Goal: Task Accomplishment & Management: Use online tool/utility

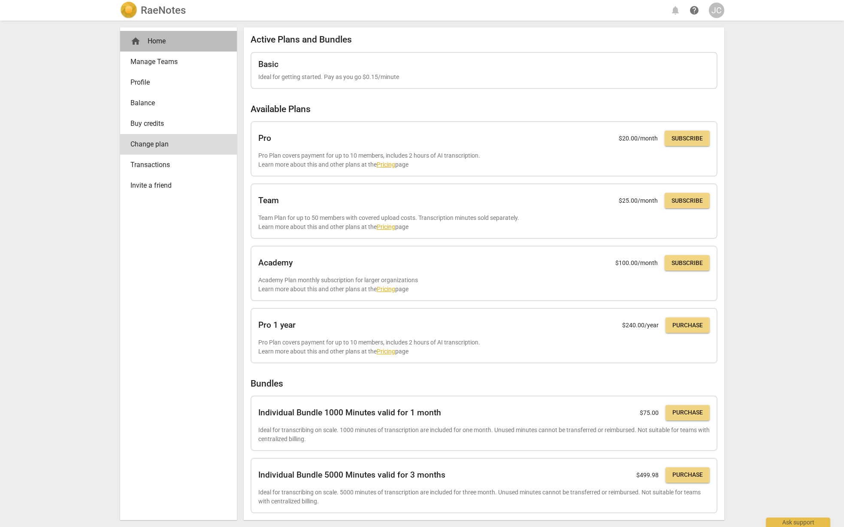
click at [149, 40] on div "home Home" at bounding box center [174, 41] width 89 height 10
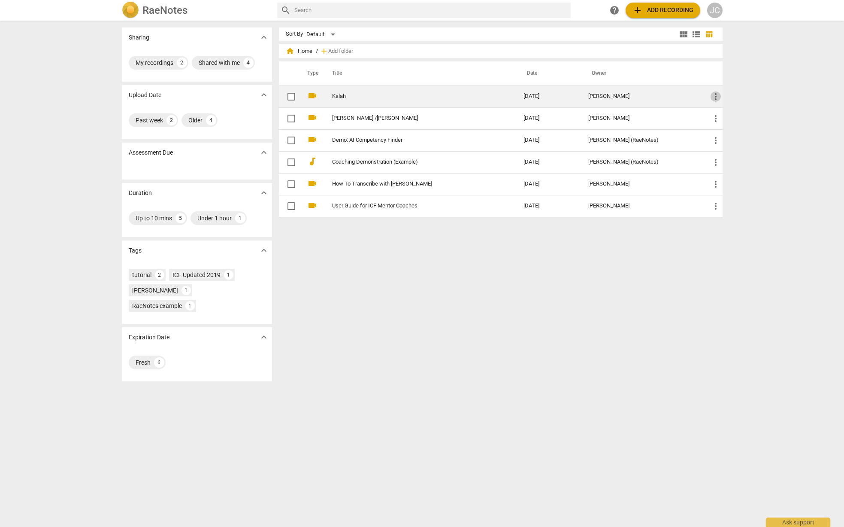
click at [715, 101] on span "more_vert" at bounding box center [716, 96] width 10 height 10
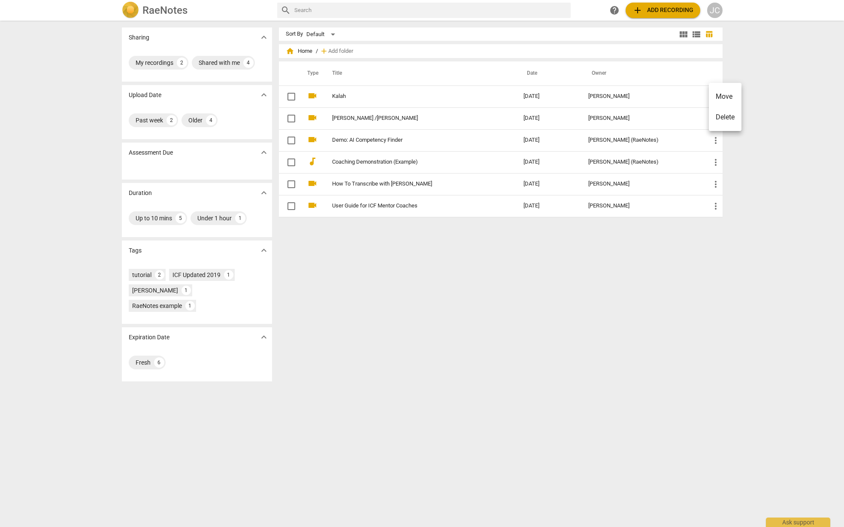
drag, startPoint x: 723, startPoint y: 115, endPoint x: 461, endPoint y: 35, distance: 273.6
click at [723, 115] on li "Delete" at bounding box center [725, 117] width 33 height 21
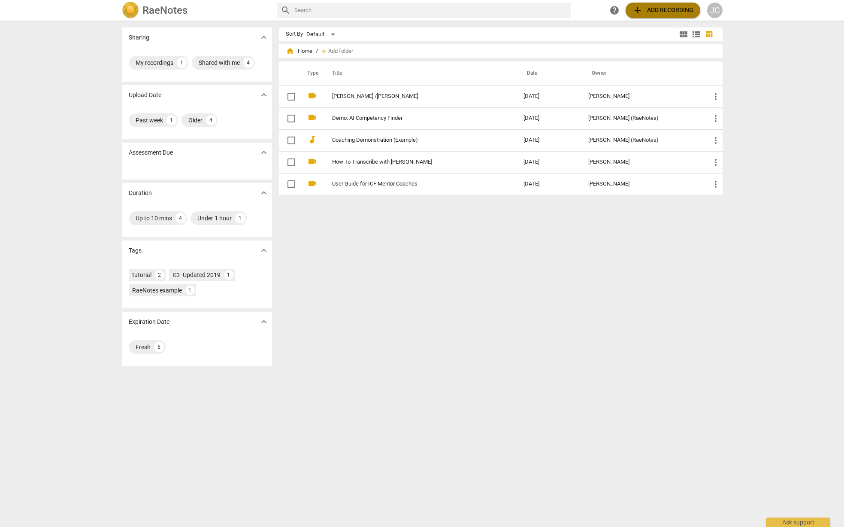
click at [668, 11] on span "add Add recording" at bounding box center [663, 10] width 61 height 10
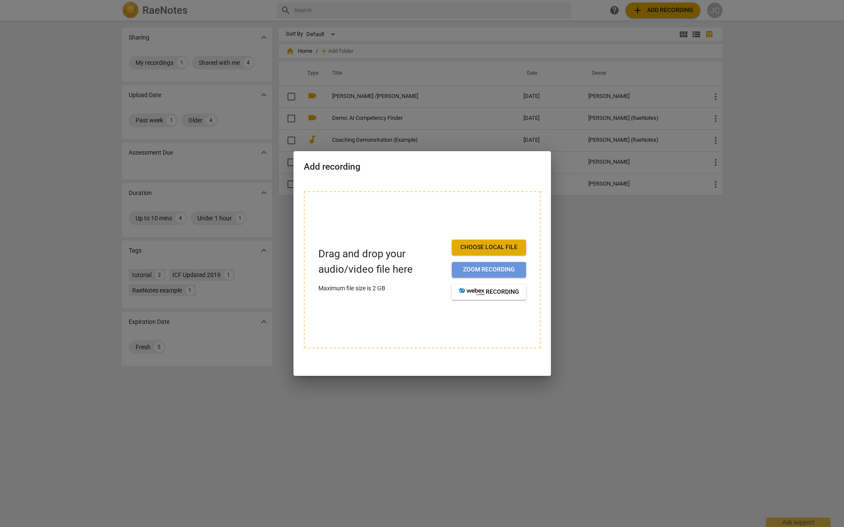
click at [491, 268] on span "Zoom recording" at bounding box center [489, 269] width 61 height 9
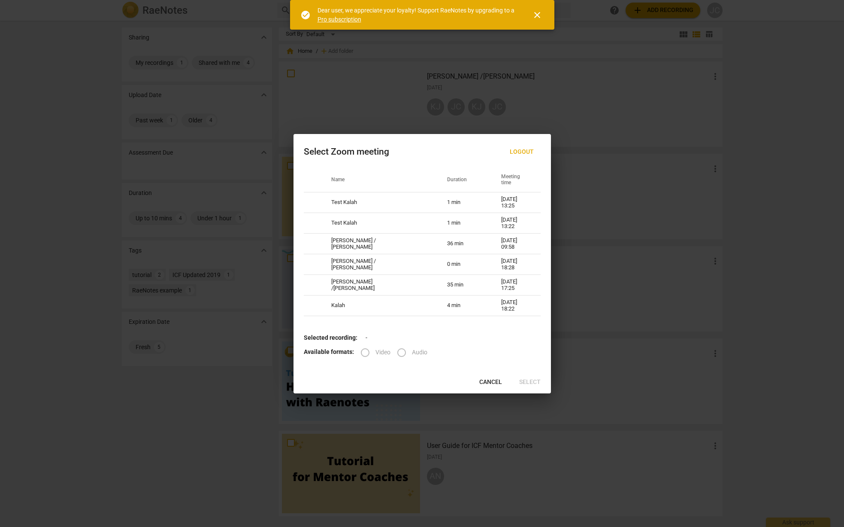
click at [362, 353] on label "Video" at bounding box center [373, 352] width 36 height 21
click at [362, 354] on label "Video" at bounding box center [373, 352] width 36 height 21
click at [536, 12] on span "close" at bounding box center [537, 15] width 10 height 10
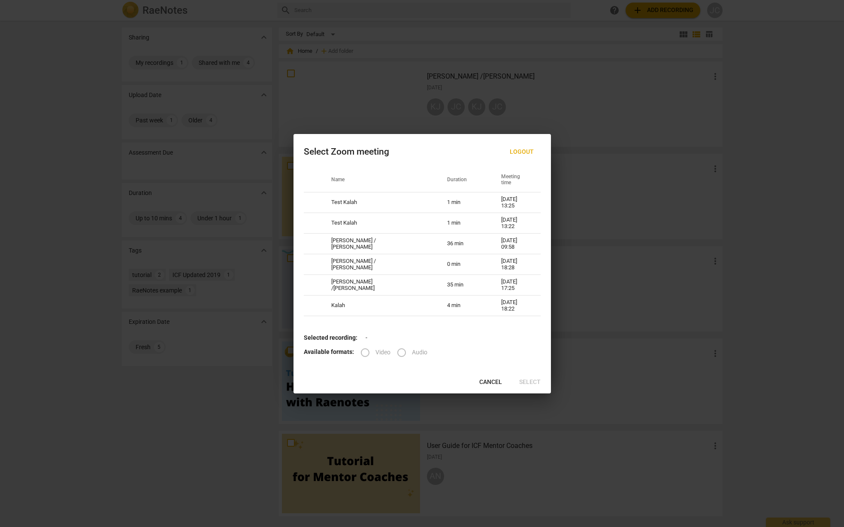
click at [364, 352] on label "Video" at bounding box center [373, 352] width 36 height 21
click at [360, 351] on label "Video" at bounding box center [373, 352] width 36 height 21
click at [397, 353] on label "Audio" at bounding box center [409, 352] width 36 height 21
click at [376, 243] on td "Kristen M / John C" at bounding box center [379, 243] width 116 height 21
radio input "true"
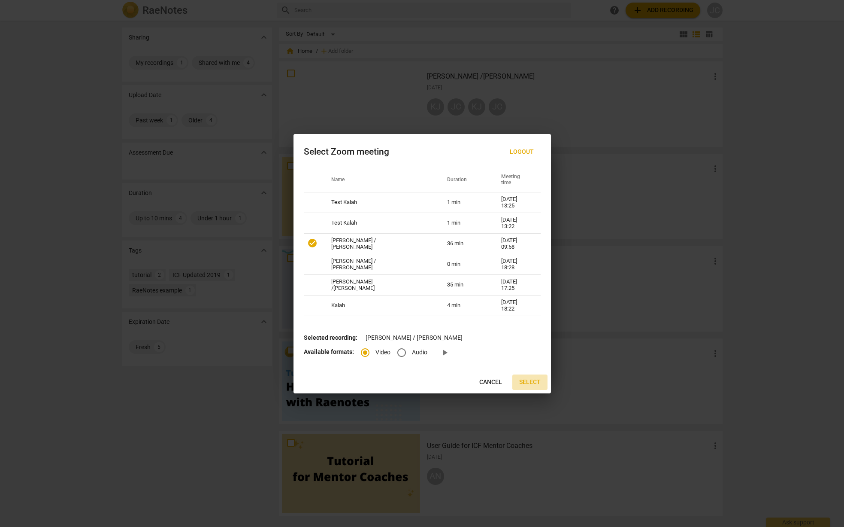
click at [527, 384] on span "Select" at bounding box center [529, 382] width 21 height 9
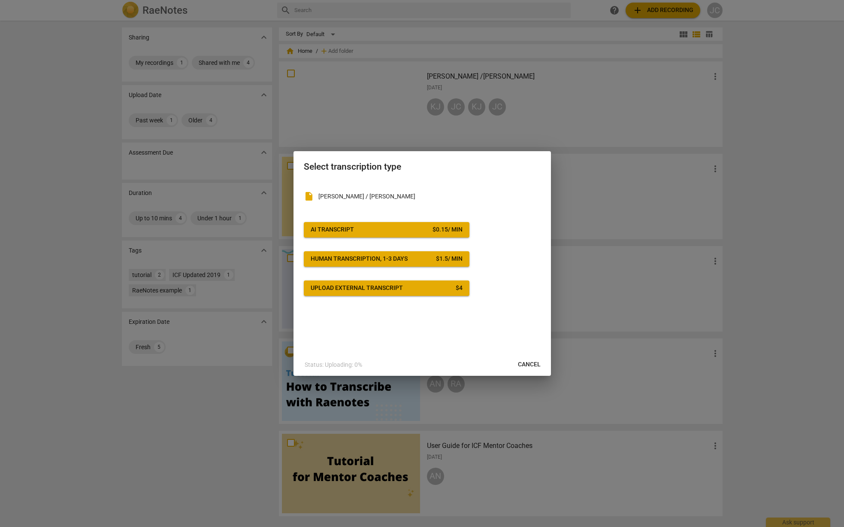
click at [363, 231] on span "AI Transcript $ 0.15 / min" at bounding box center [387, 229] width 152 height 9
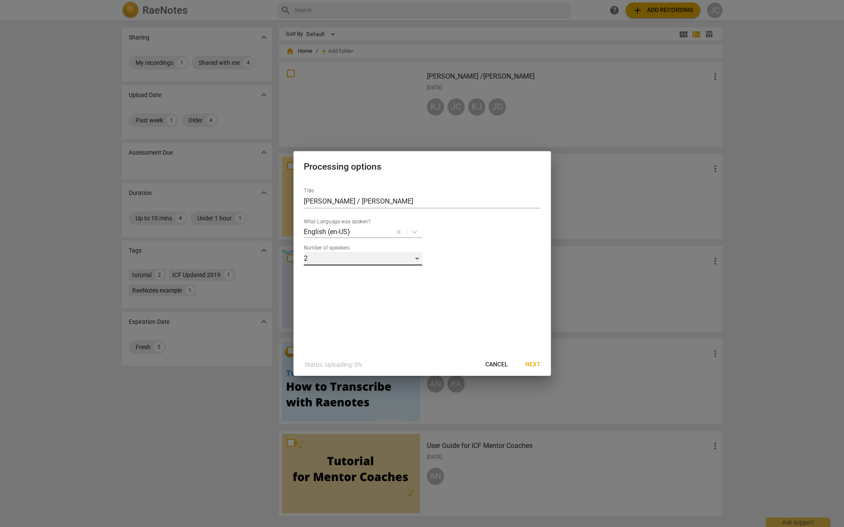
click at [417, 259] on div "2" at bounding box center [363, 258] width 118 height 14
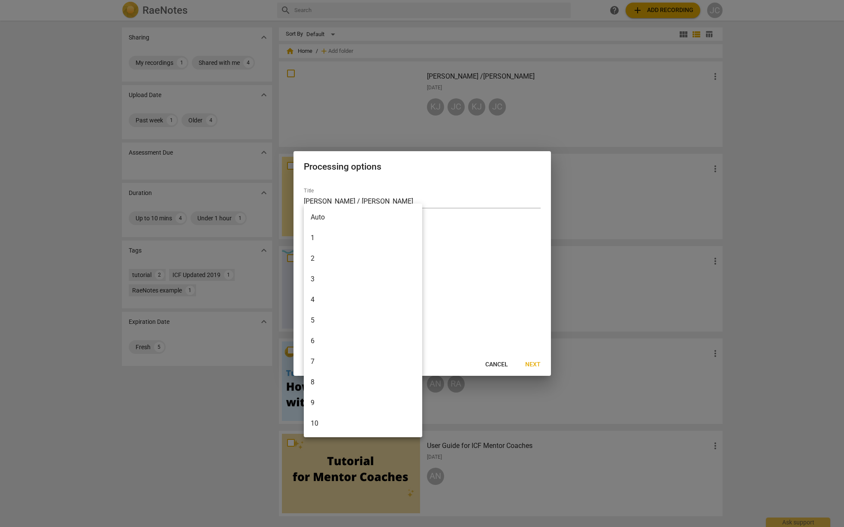
click at [385, 258] on li "2" at bounding box center [363, 258] width 118 height 21
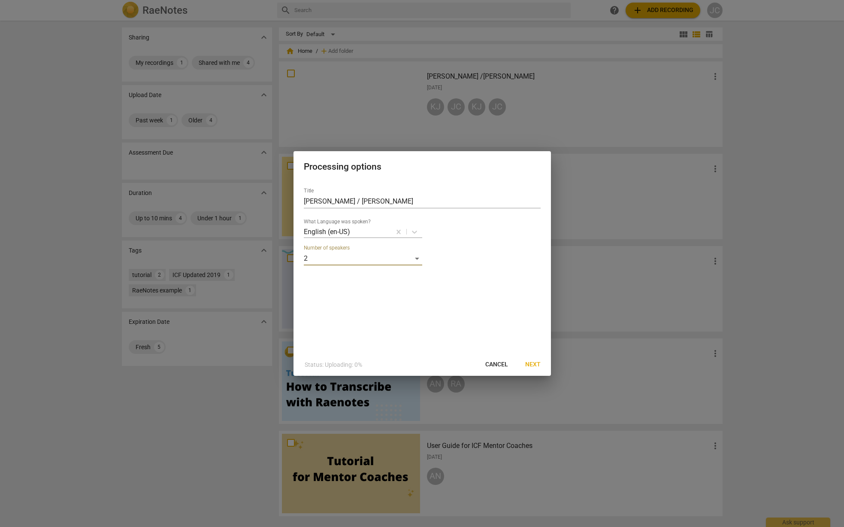
click at [534, 362] on span "Next" at bounding box center [532, 364] width 15 height 9
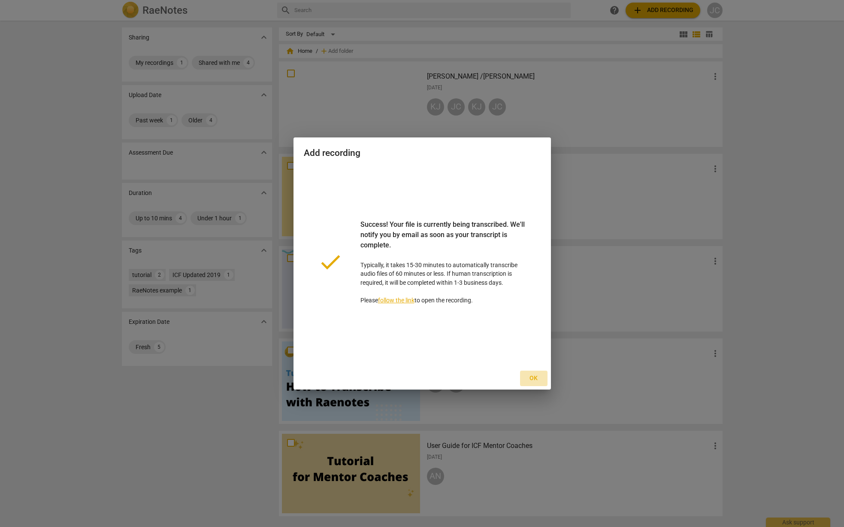
click at [533, 376] on span "Ok" at bounding box center [534, 378] width 14 height 9
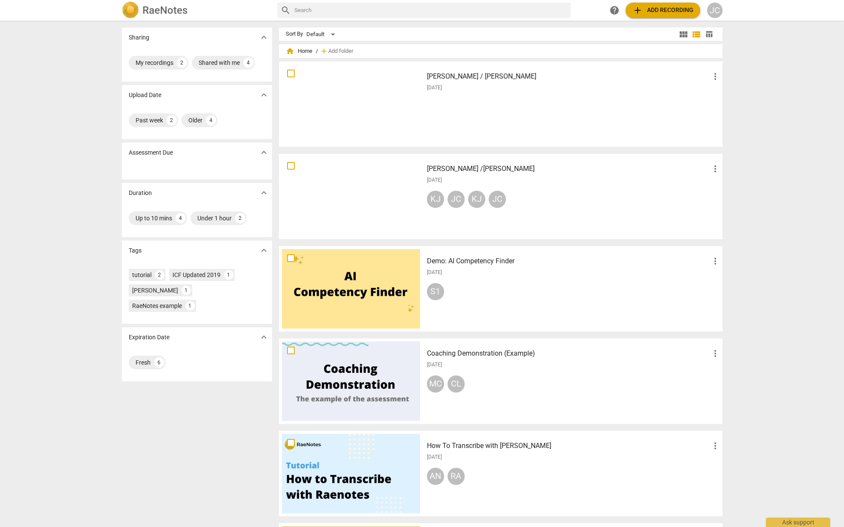
click at [361, 94] on div at bounding box center [351, 103] width 138 height 79
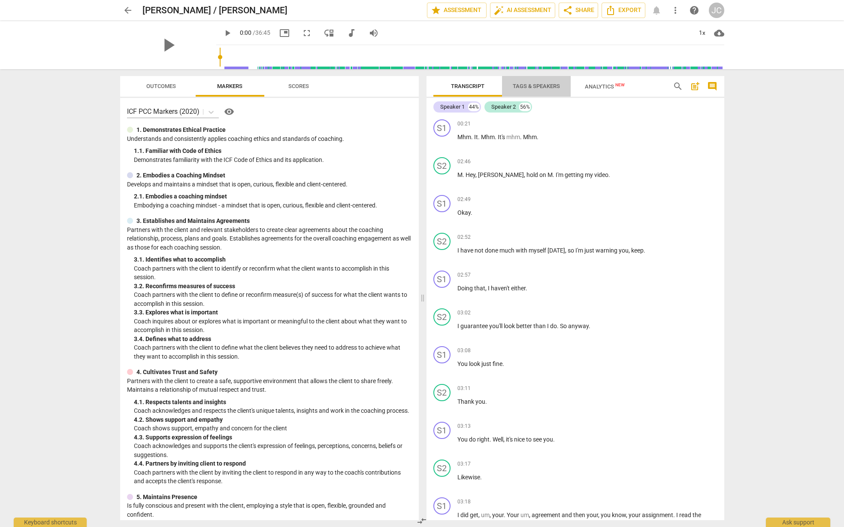
click at [537, 86] on span "Tags & Speakers" at bounding box center [536, 86] width 47 height 6
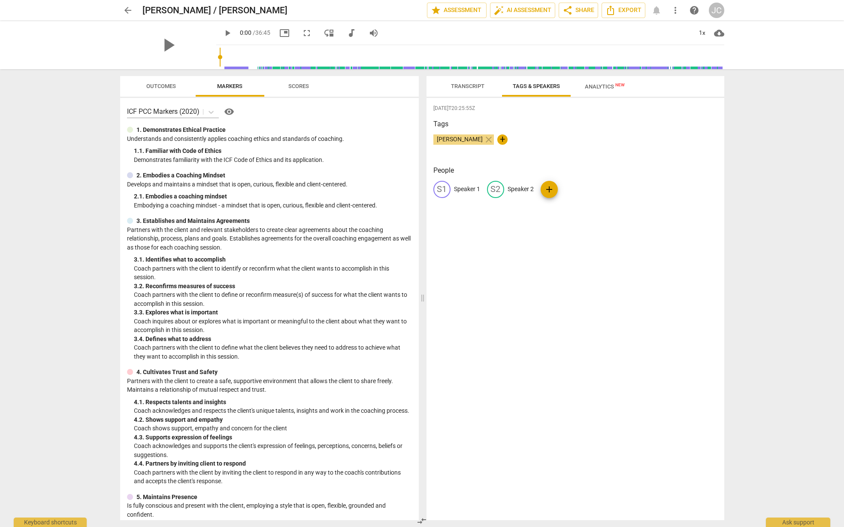
click at [478, 86] on span "Transcript" at bounding box center [467, 86] width 33 height 6
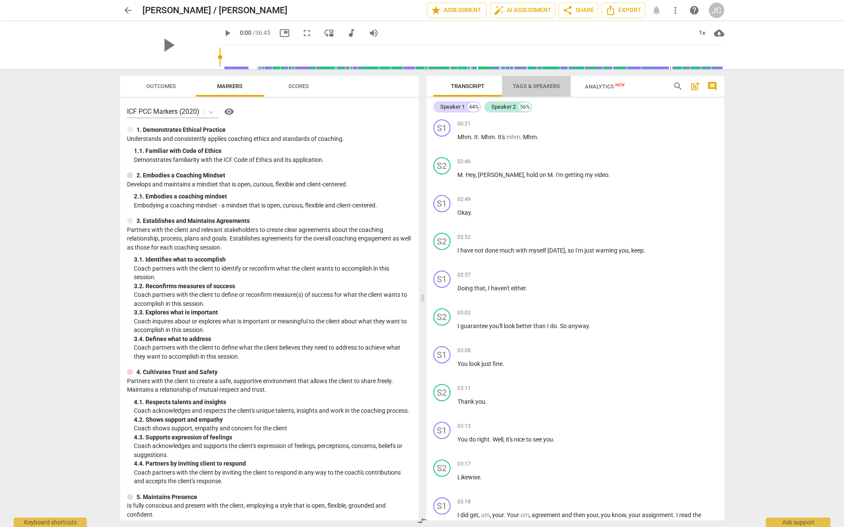
click at [539, 88] on span "Tags & Speakers" at bounding box center [536, 86] width 47 height 6
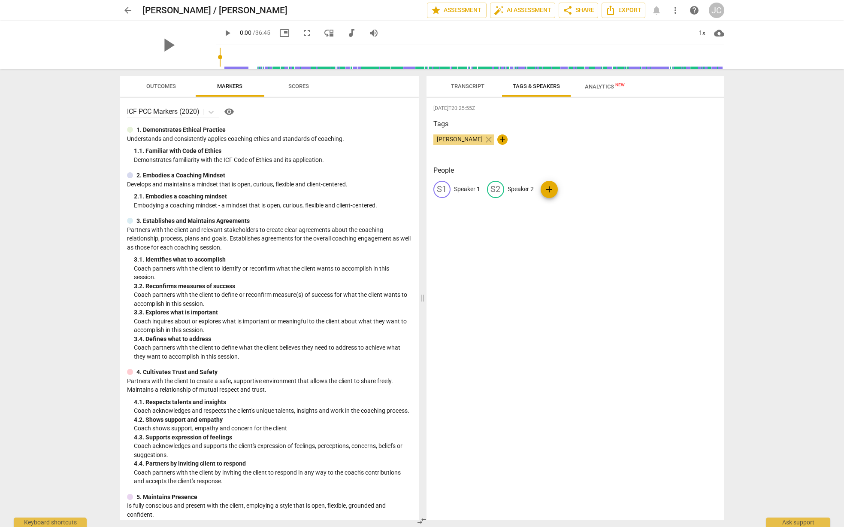
drag, startPoint x: 450, startPoint y: 189, endPoint x: 464, endPoint y: 176, distance: 19.1
click at [464, 176] on div "People S1 Speaker 1 S2 Speaker 2 add" at bounding box center [575, 188] width 284 height 46
click at [443, 188] on span "edit" at bounding box center [442, 189] width 10 height 10
type input "John"
click at [548, 191] on span "edit" at bounding box center [551, 189] width 10 height 10
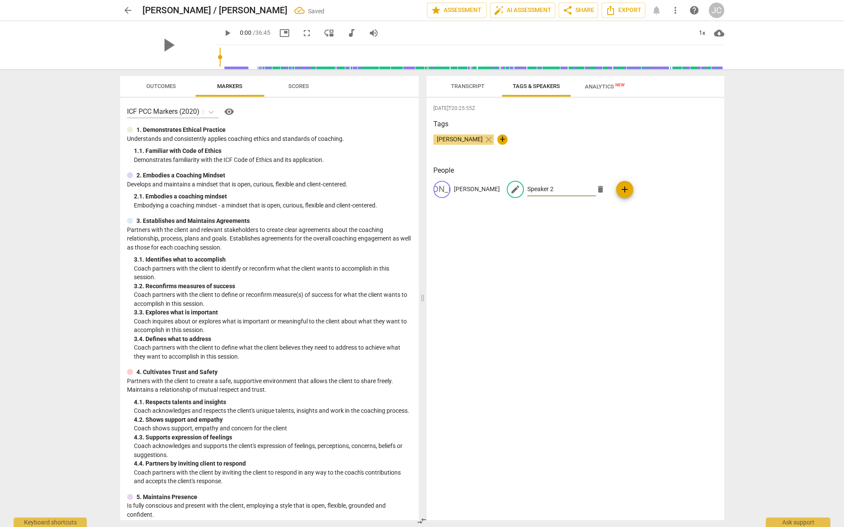
click at [527, 187] on input "Speaker 2" at bounding box center [561, 189] width 69 height 14
drag, startPoint x: 524, startPoint y: 189, endPoint x: 493, endPoint y: 188, distance: 31.8
click at [507, 188] on div "edit Speaker 2 delete" at bounding box center [558, 189] width 103 height 17
type input "Kristen"
click at [463, 217] on div "2025-08-22T20:25:55Z Tags John Considine close + People JO John edit Kristen de…" at bounding box center [576, 309] width 298 height 422
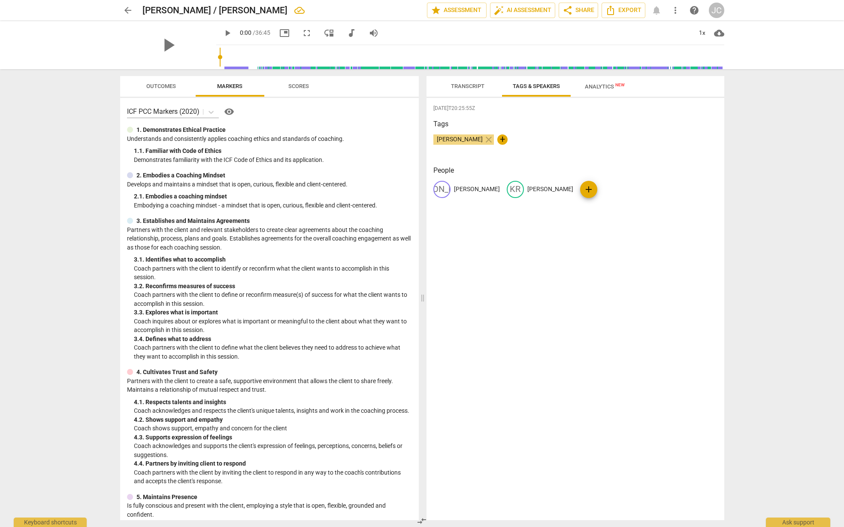
click at [463, 86] on span "Transcript" at bounding box center [467, 86] width 33 height 6
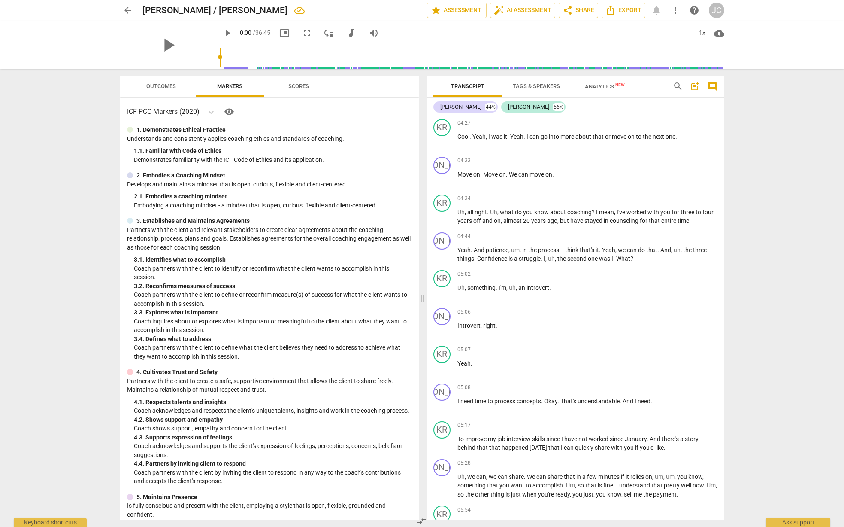
scroll to position [772, 0]
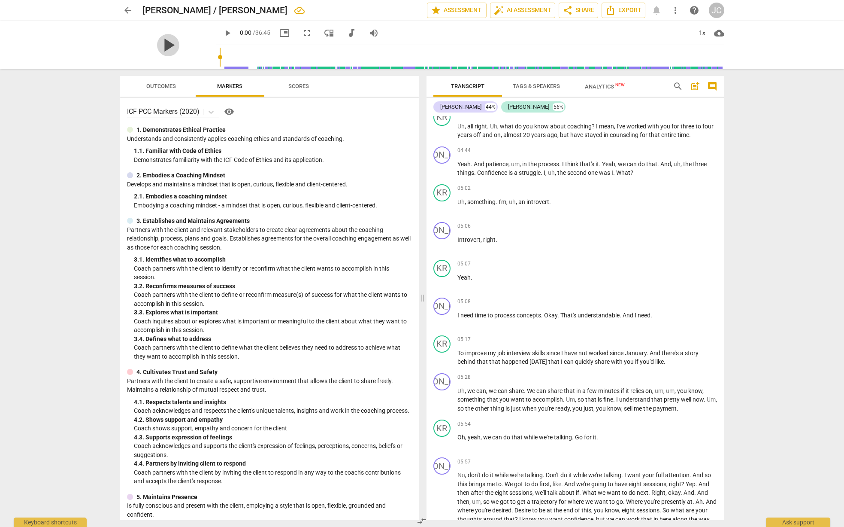
click at [158, 45] on span "play_arrow" at bounding box center [168, 45] width 22 height 22
click at [166, 43] on span "pause" at bounding box center [168, 45] width 22 height 22
click at [162, 46] on span "play_arrow" at bounding box center [168, 45] width 22 height 22
click at [162, 46] on span "pause" at bounding box center [168, 45] width 22 height 22
click at [222, 33] on span "play_arrow" at bounding box center [227, 33] width 10 height 10
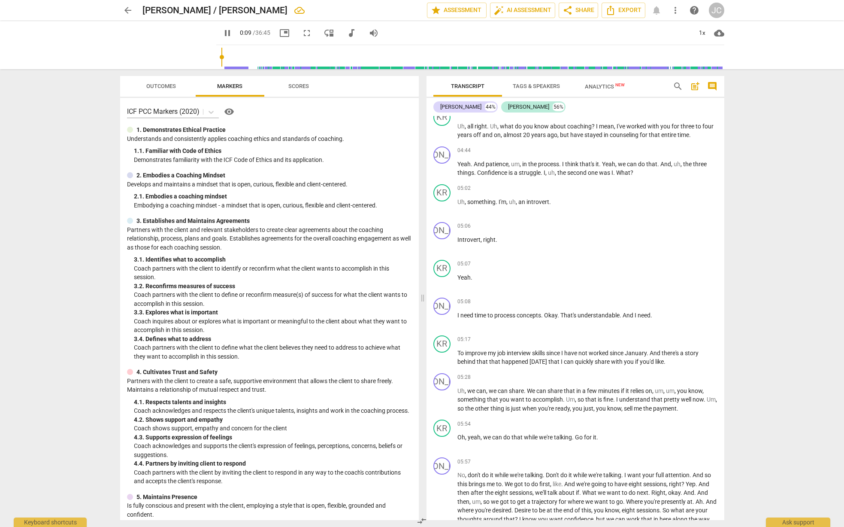
drag, startPoint x: 208, startPoint y: 57, endPoint x: 213, endPoint y: 57, distance: 5.1
click at [216, 57] on div "pause 0:09 / 36:45 picture_in_picture fullscreen move_down audiotrack volume_up…" at bounding box center [470, 45] width 508 height 48
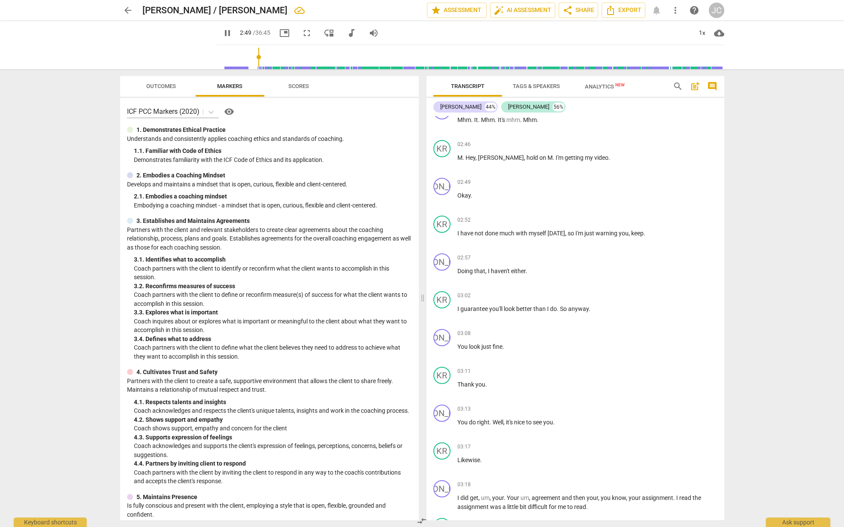
drag, startPoint x: 212, startPoint y: 56, endPoint x: 248, endPoint y: 59, distance: 36.6
click at [248, 59] on input "range" at bounding box center [472, 56] width 505 height 27
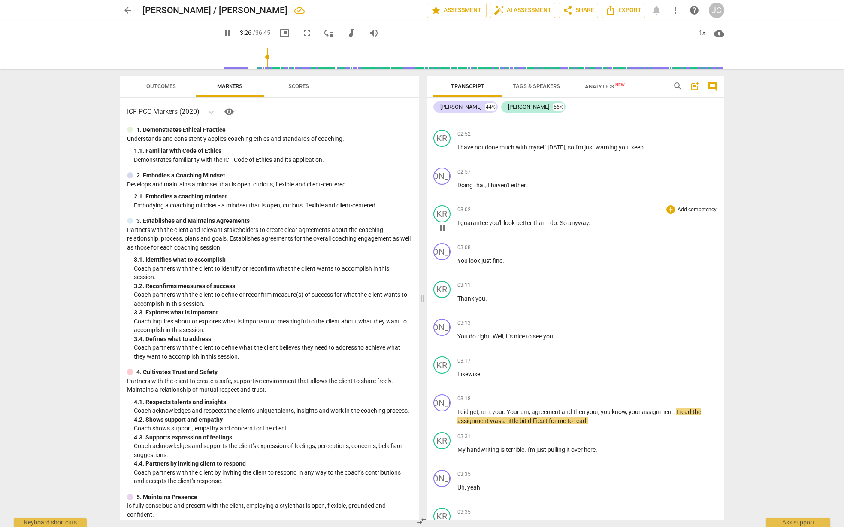
scroll to position [0, 0]
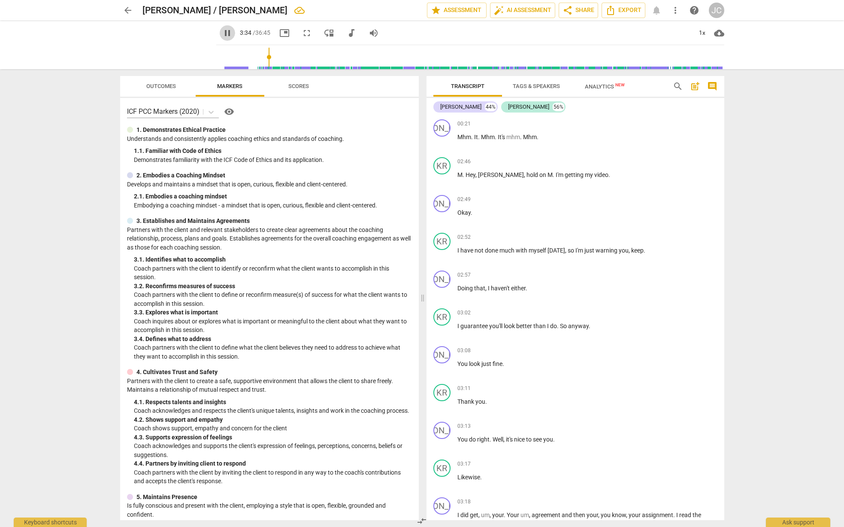
click at [222, 33] on span "pause" at bounding box center [227, 33] width 10 height 10
type input "215"
click at [617, 11] on span "Export" at bounding box center [624, 10] width 36 height 10
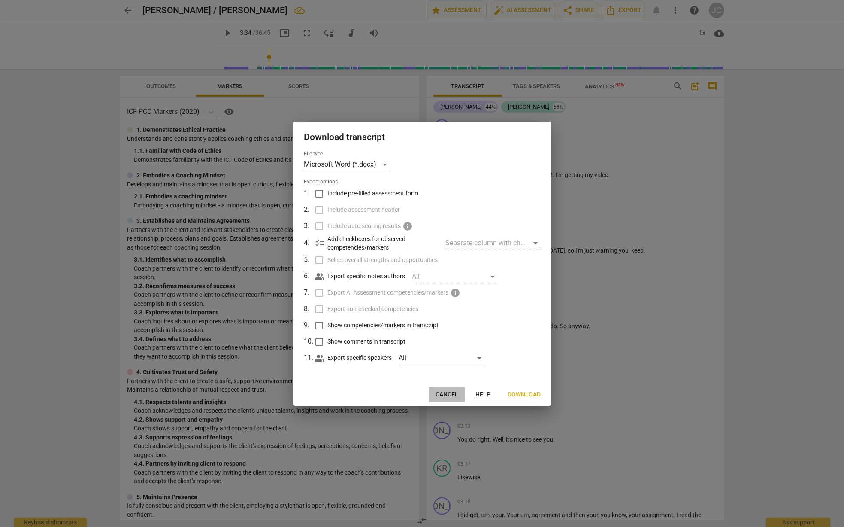
click at [450, 392] on span "Cancel" at bounding box center [447, 394] width 23 height 9
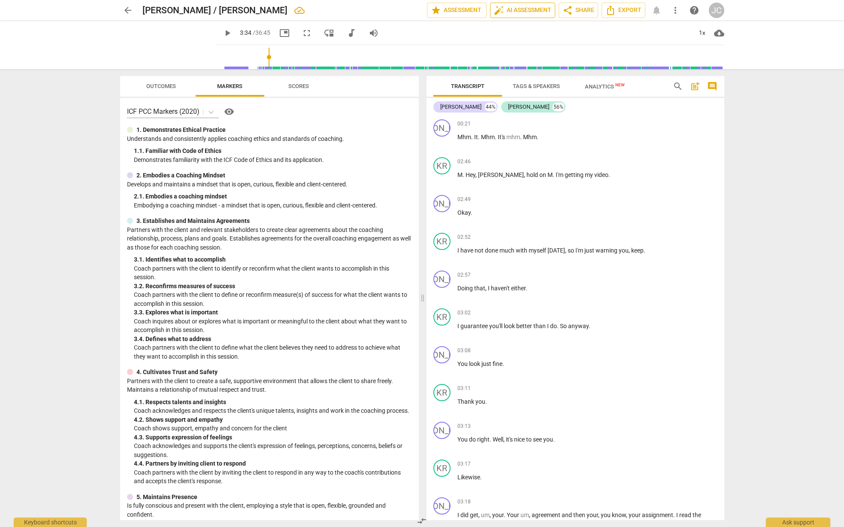
click at [517, 12] on span "auto_fix_high AI Assessment" at bounding box center [523, 10] width 58 height 10
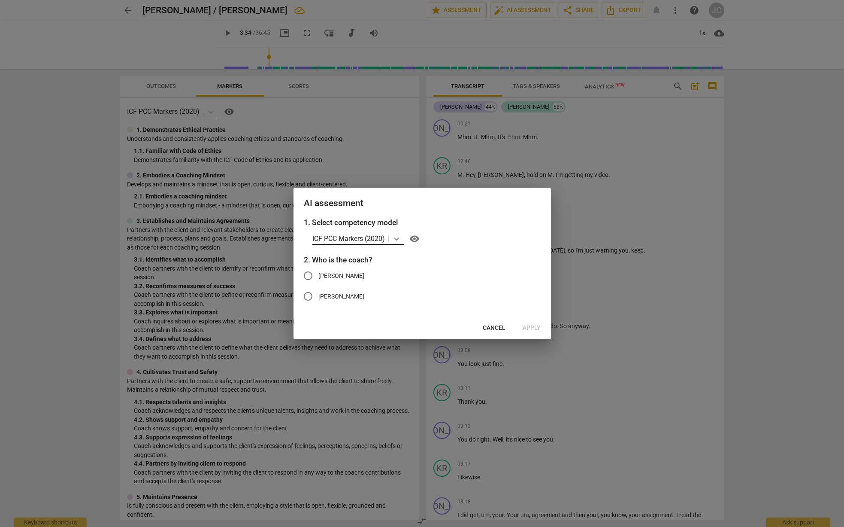
click at [396, 239] on icon at bounding box center [396, 238] width 5 height 3
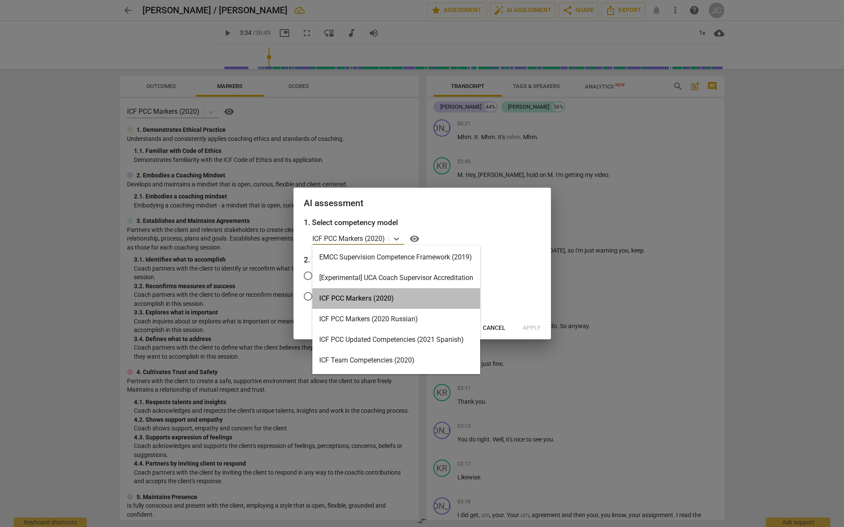
click at [345, 301] on div "ICF PCC Markers (2020)" at bounding box center [396, 298] width 168 height 21
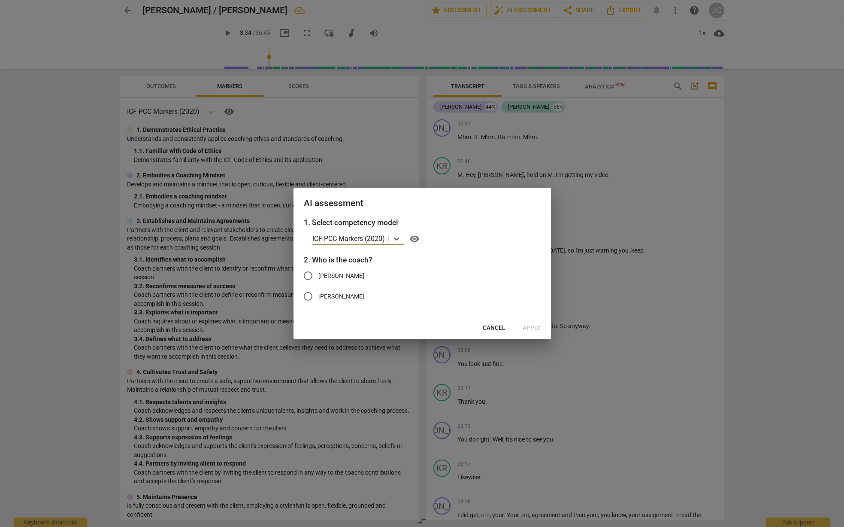
click at [307, 275] on input "John" at bounding box center [308, 275] width 21 height 21
radio input "true"
click at [532, 325] on span "Apply" at bounding box center [532, 328] width 18 height 9
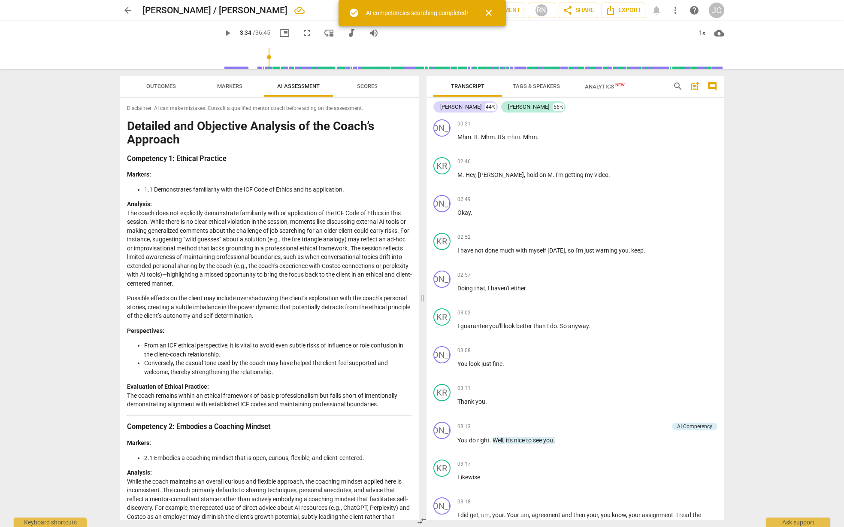
type input "215"
